Goal: Task Accomplishment & Management: Complete application form

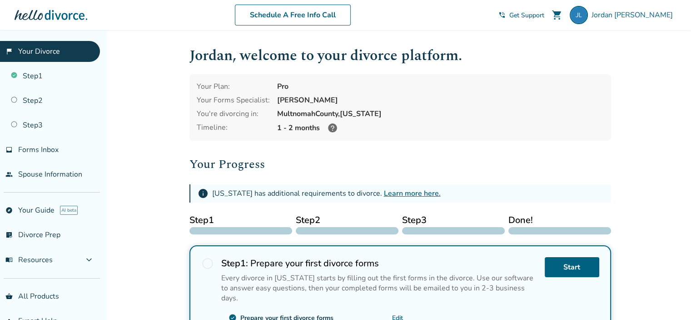
click at [637, 15] on span "[PERSON_NAME]" at bounding box center [634, 15] width 85 height 10
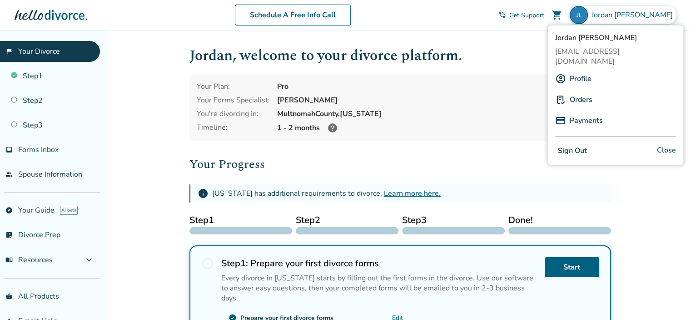
click at [580, 70] on link "Profile" at bounding box center [581, 78] width 22 height 17
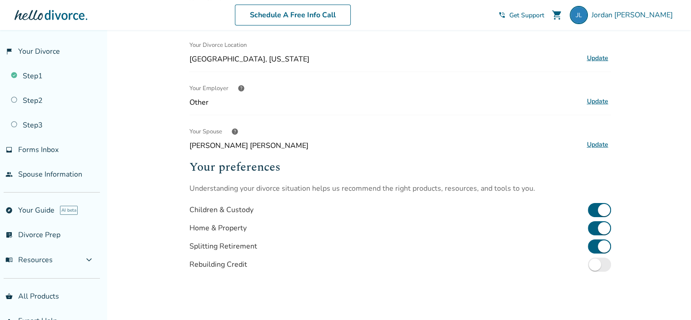
scroll to position [212, 0]
click at [605, 141] on button "Update" at bounding box center [598, 144] width 27 height 12
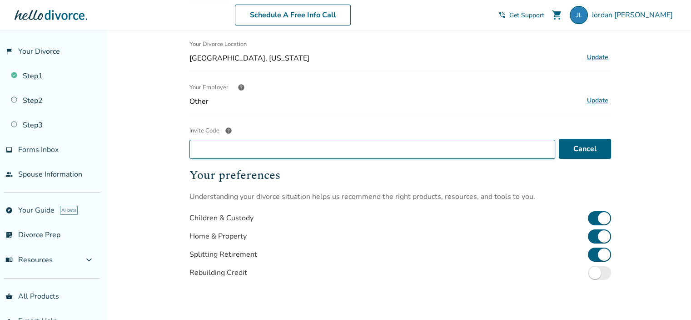
click at [247, 148] on input "Invite Code help" at bounding box center [373, 149] width 366 height 19
click at [228, 129] on span "help" at bounding box center [228, 130] width 7 height 7
click at [228, 140] on input "Invite Code help" at bounding box center [373, 149] width 366 height 19
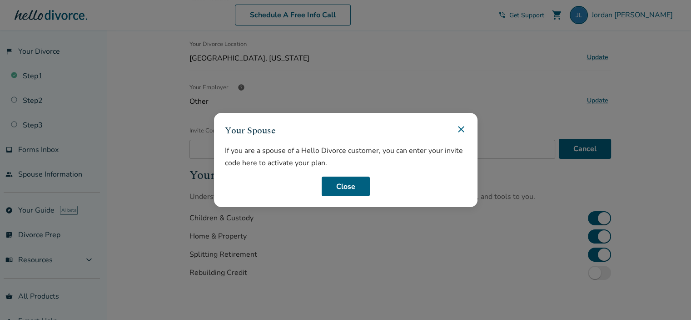
click at [467, 129] on icon at bounding box center [461, 129] width 11 height 11
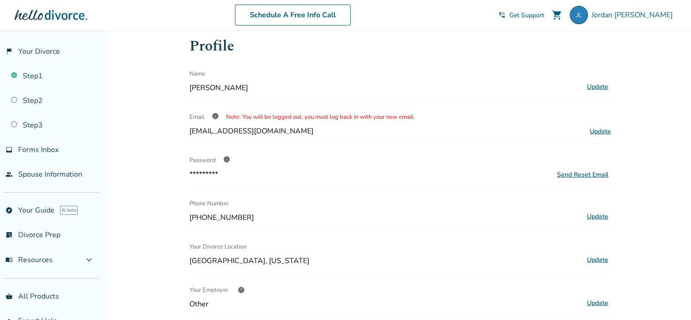
scroll to position [0, 0]
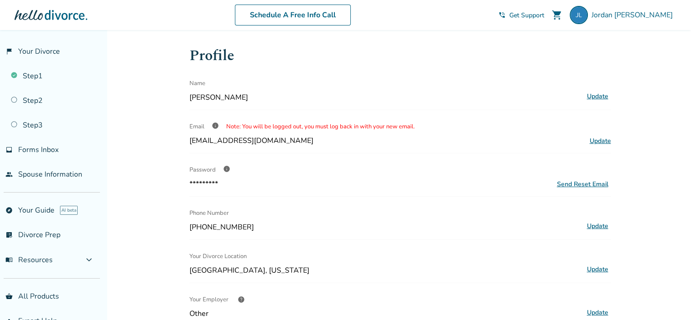
drag, startPoint x: 361, startPoint y: 267, endPoint x: 674, endPoint y: 146, distance: 335.7
drag, startPoint x: 674, startPoint y: 146, endPoint x: 662, endPoint y: 66, distance: 80.6
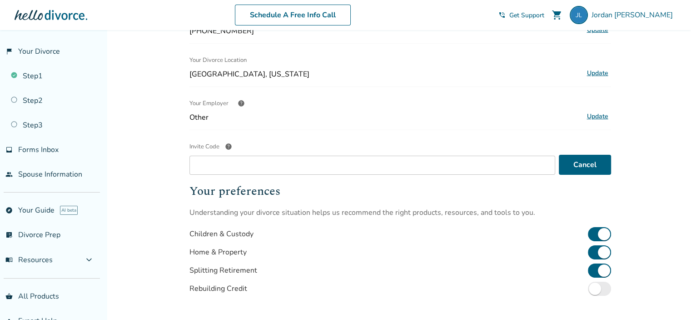
scroll to position [197, 0]
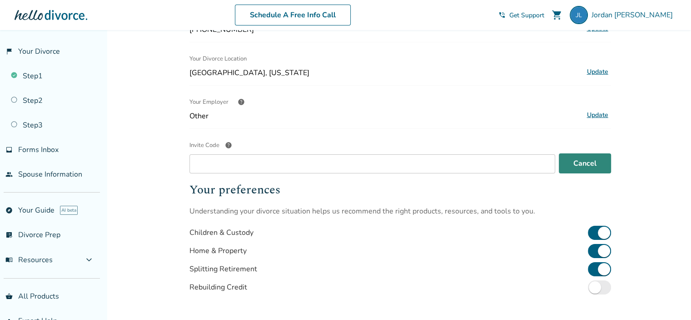
click at [580, 160] on button "Cancel" at bounding box center [585, 163] width 52 height 20
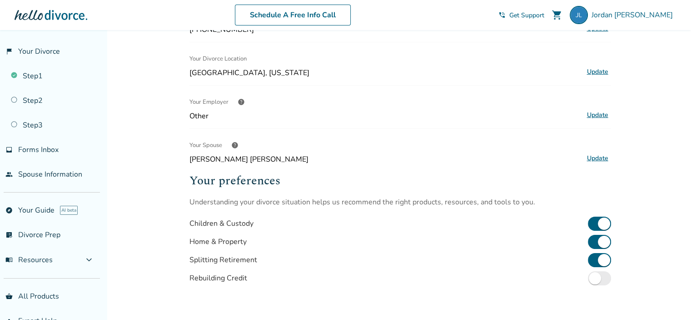
click at [240, 99] on span "help" at bounding box center [241, 101] width 7 height 7
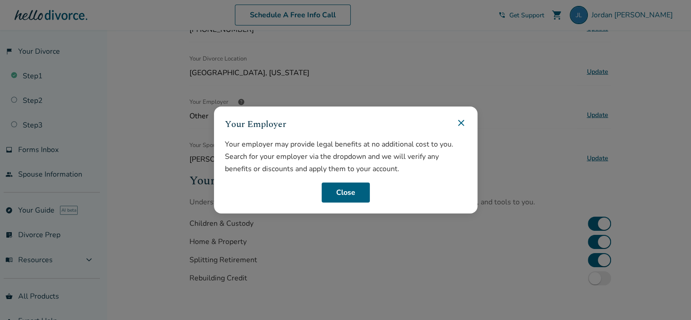
click at [463, 123] on icon at bounding box center [461, 122] width 11 height 11
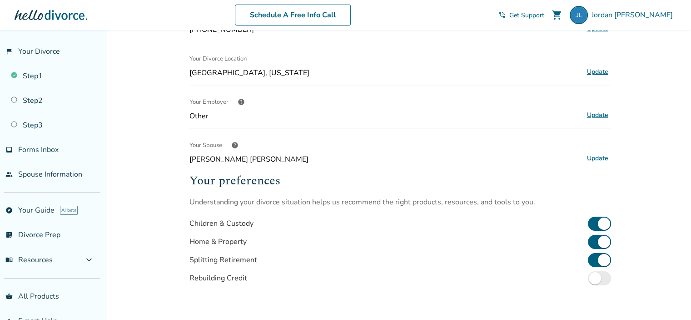
click at [587, 114] on button "Update" at bounding box center [598, 115] width 27 height 12
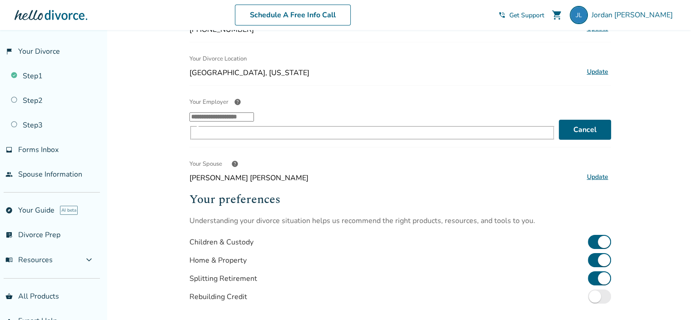
click at [235, 121] on input "Your Employer help ​" at bounding box center [222, 116] width 65 height 9
type input "*"
click at [192, 121] on input "Your Employer help ​ Portland P et Food Company" at bounding box center [222, 116] width 65 height 9
click at [211, 121] on input "Your Employer help ​ Portland P et Food Company" at bounding box center [222, 116] width 65 height 9
click at [233, 120] on input "Your Employer help ​ Portland P et Food Company" at bounding box center [222, 116] width 65 height 9
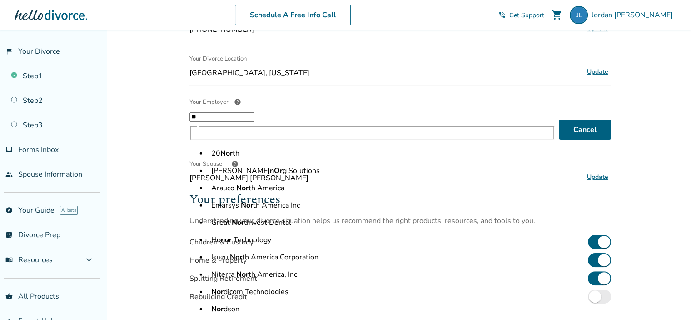
type input "*"
click at [176, 125] on div "Added to cart Profile Name [PERSON_NAME] Update Email info Note: You will be lo…" at bounding box center [345, 135] width 691 height 605
click at [212, 116] on input "Your Employer help ​ 20 Nor th [PERSON_NAME] nOr g Solutions Arauco Nor th Amer…" at bounding box center [222, 116] width 65 height 9
click at [147, 141] on div "Added to cart Profile Name [PERSON_NAME] Update Email info Note: You will be lo…" at bounding box center [345, 135] width 691 height 605
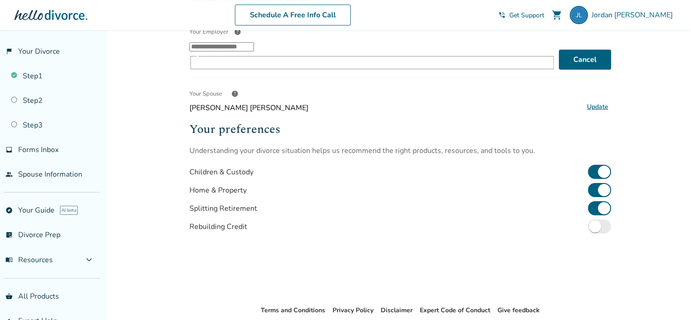
scroll to position [262, 0]
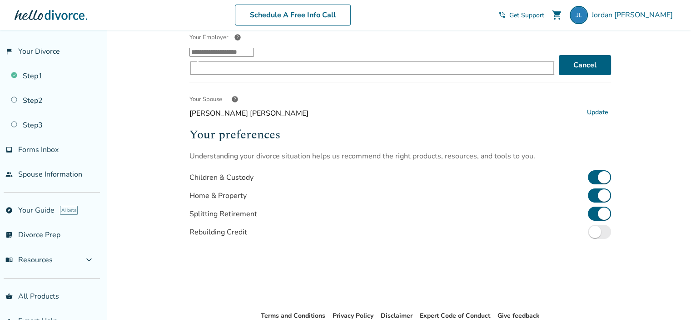
click at [233, 95] on span "help" at bounding box center [234, 98] width 7 height 7
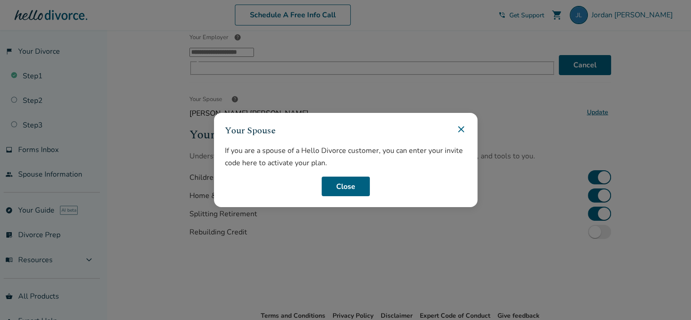
click at [233, 87] on div "Your Spouse If you are a spouse of a Hello Divorce customer, you can enter your…" at bounding box center [345, 160] width 691 height 320
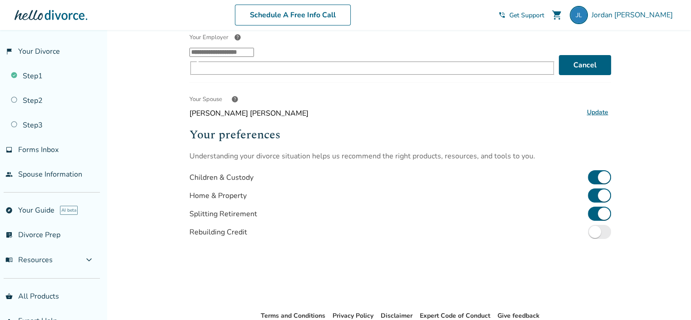
drag, startPoint x: 694, startPoint y: 158, endPoint x: 547, endPoint y: 236, distance: 167.1
click at [547, 236] on div "Your preferences Understanding your divorce situation helps us recommend the ri…" at bounding box center [401, 210] width 422 height 170
drag, startPoint x: 693, startPoint y: 20, endPoint x: 636, endPoint y: 14, distance: 57.2
click at [636, 14] on span "[PERSON_NAME]" at bounding box center [634, 15] width 85 height 10
click at [39, 170] on link "people Spouse Information" at bounding box center [50, 174] width 100 height 21
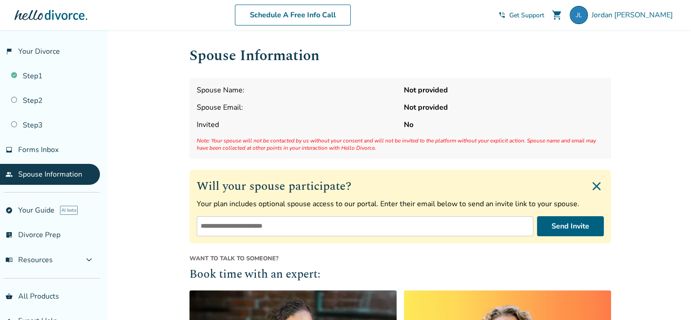
click at [280, 229] on input "email" at bounding box center [365, 226] width 337 height 20
type input "**********"
click at [587, 224] on button "Send Invite" at bounding box center [570, 226] width 67 height 20
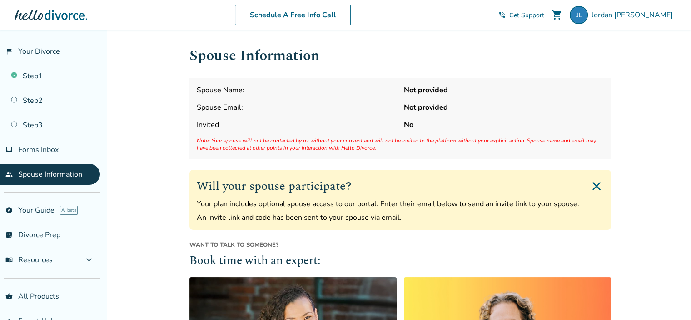
click at [596, 185] on img "Close invite form" at bounding box center [597, 186] width 15 height 15
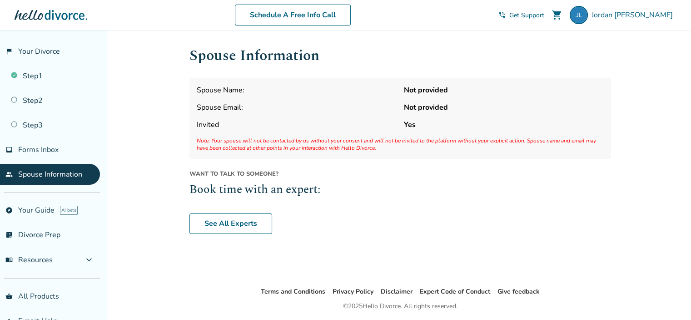
click at [36, 72] on link "Step 1" at bounding box center [50, 75] width 100 height 21
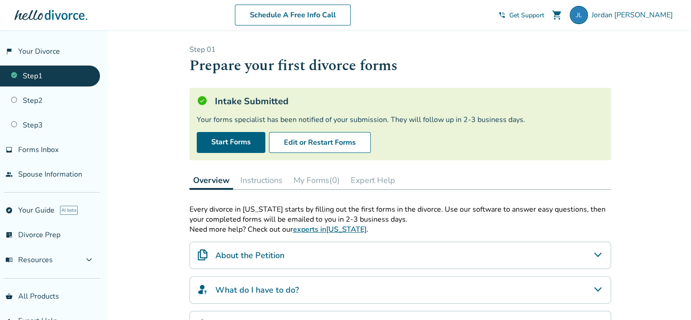
click at [600, 254] on icon "About the Petition" at bounding box center [597, 254] width 7 height 5
click at [274, 181] on button "Instructions" at bounding box center [262, 180] width 50 height 18
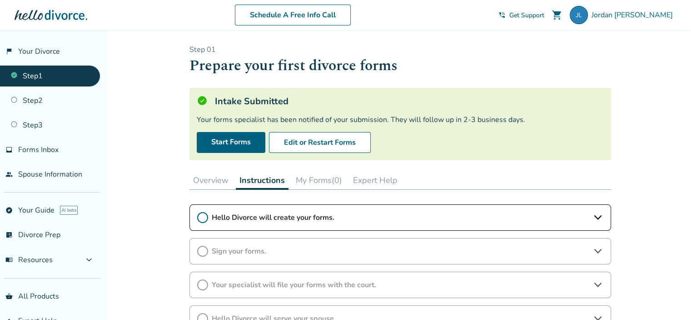
click at [34, 100] on link "Step 2" at bounding box center [50, 100] width 100 height 21
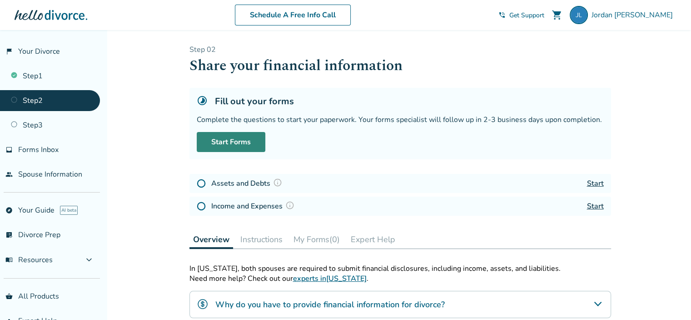
click at [243, 140] on link "Start Forms" at bounding box center [231, 142] width 69 height 20
